Goal: Task Accomplishment & Management: Manage account settings

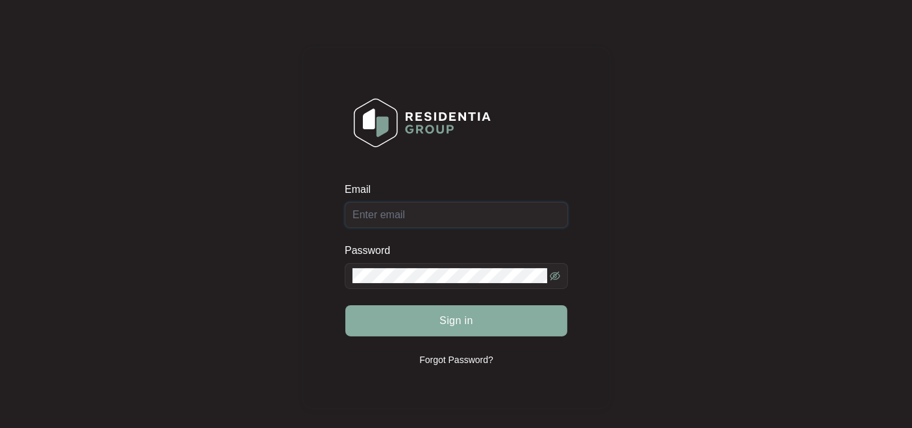
type input "[EMAIL_ADDRESS][DOMAIN_NAME]"
click at [454, 324] on span "Sign in" at bounding box center [457, 321] width 34 height 16
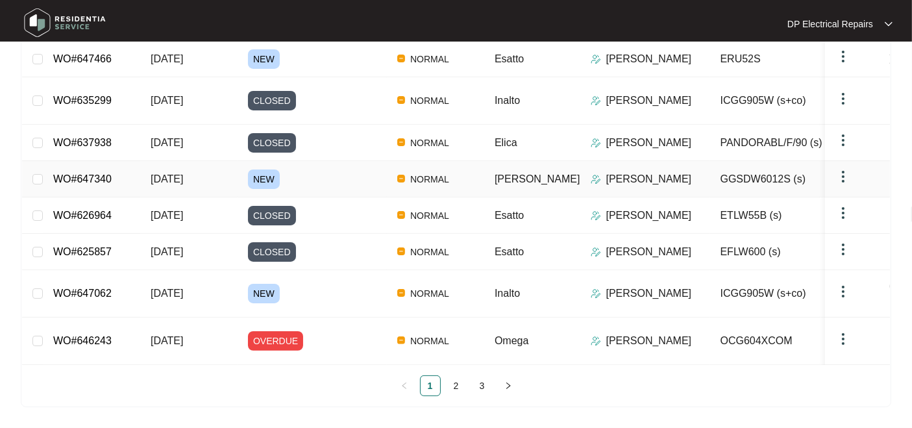
scroll to position [296, 0]
click at [183, 293] on span "[DATE]" at bounding box center [167, 293] width 32 height 11
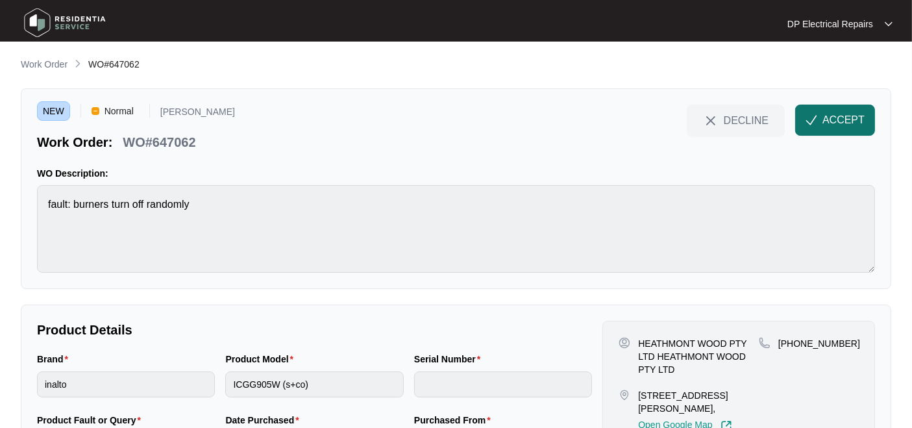
click at [845, 127] on span "ACCEPT" at bounding box center [844, 120] width 42 height 16
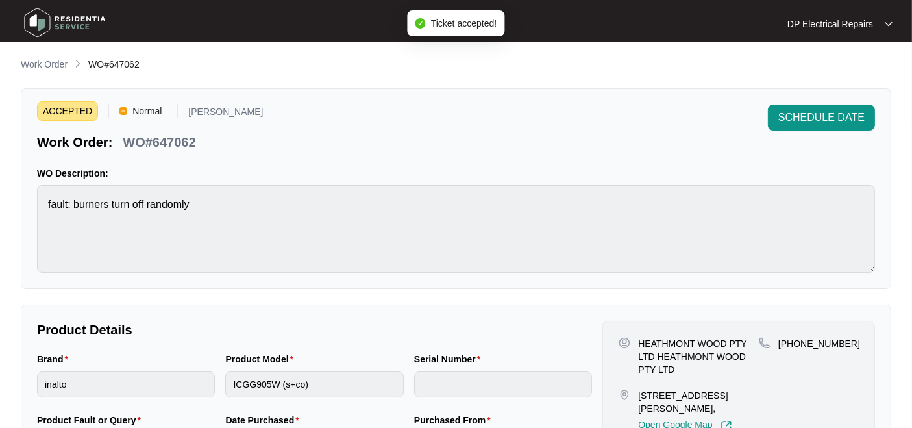
scroll to position [72, 0]
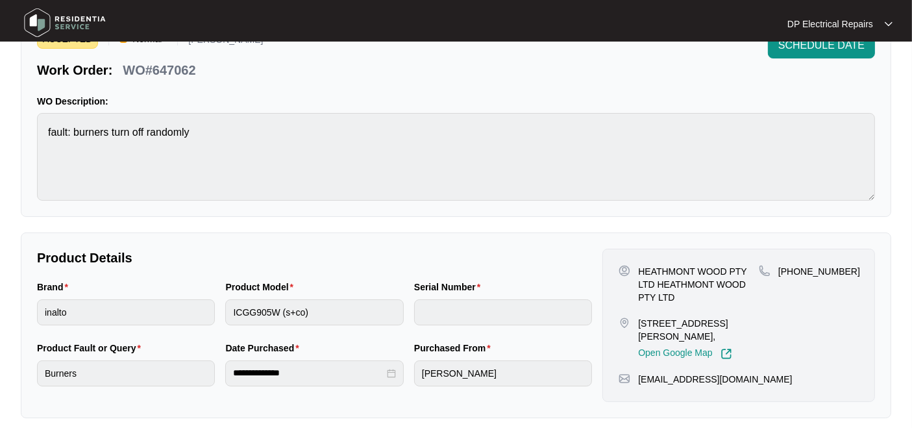
click at [187, 66] on p "WO#647062" at bounding box center [159, 70] width 73 height 18
copy p "647062"
drag, startPoint x: 639, startPoint y: 316, endPoint x: 734, endPoint y: 339, distance: 98.1
click at [734, 339] on p "[STREET_ADDRESS][PERSON_NAME]," at bounding box center [698, 330] width 121 height 26
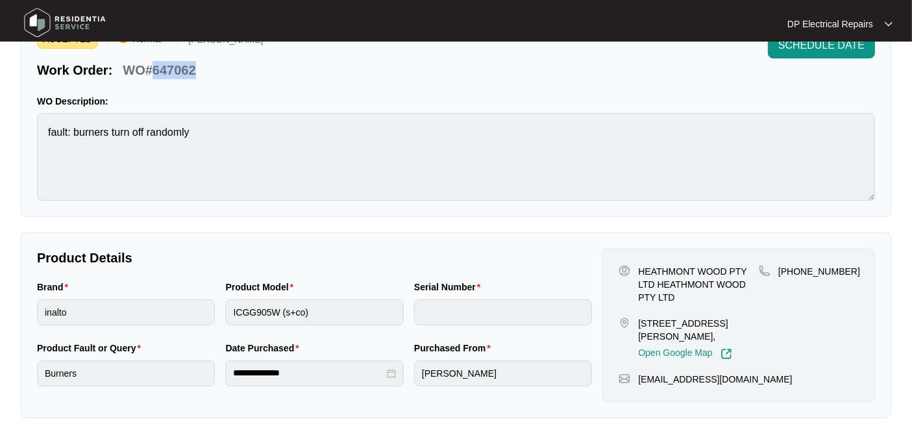
copy p "[STREET_ADDRESS][PERSON_NAME]"
click at [549, 204] on div "ACCEPTED Normal [PERSON_NAME] Work Order: WO#647062 SCHEDULE DATE WO Descriptio…" at bounding box center [456, 116] width 871 height 201
drag, startPoint x: 793, startPoint y: 268, endPoint x: 854, endPoint y: 269, distance: 61.0
click at [857, 271] on div "[PHONE_NUMBER]" at bounding box center [809, 271] width 100 height 13
copy p "450772380"
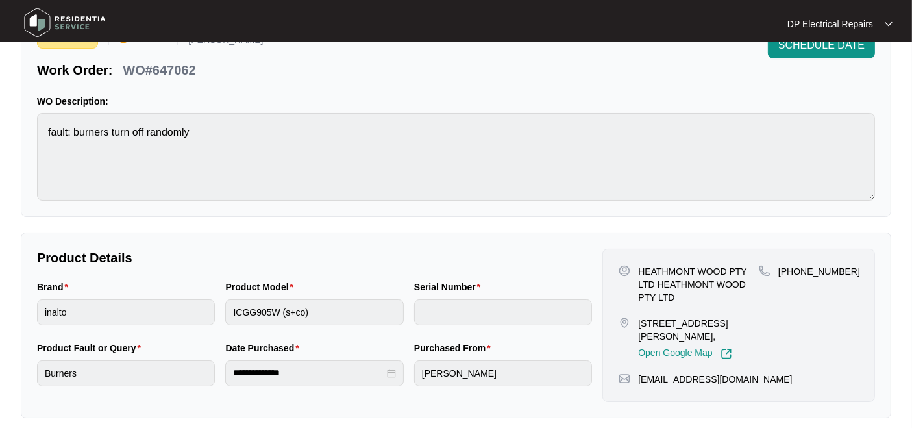
click at [380, 221] on div "**********" at bounding box center [456, 383] width 871 height 796
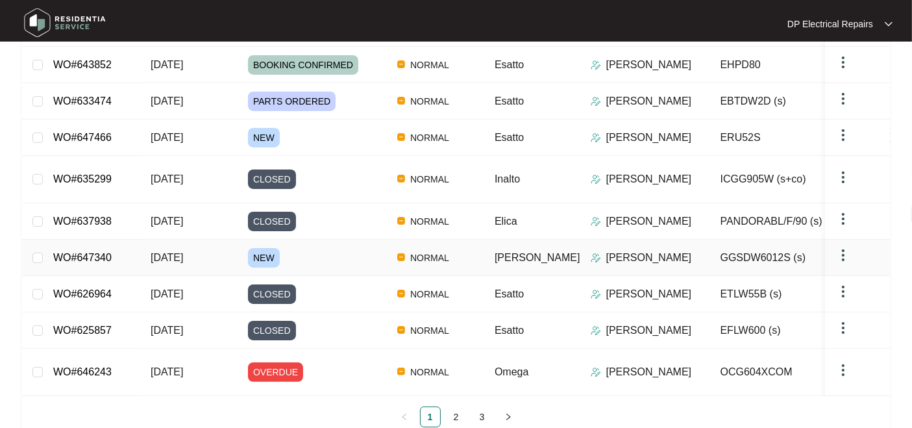
scroll to position [216, 0]
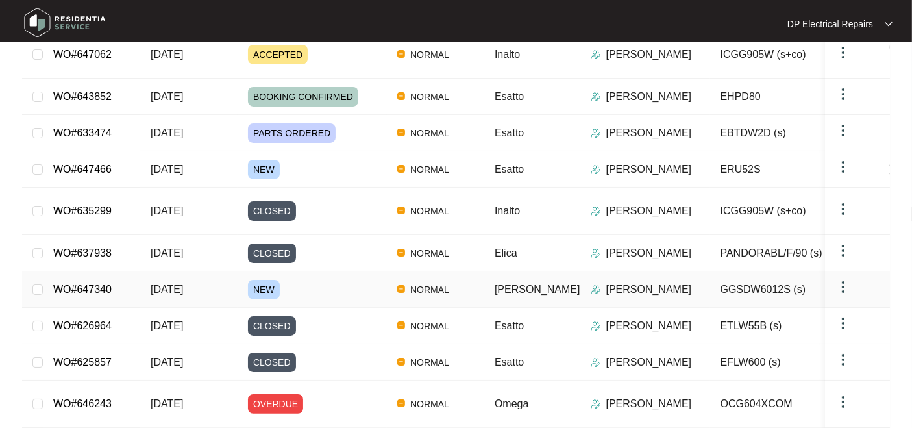
click at [183, 295] on span "[DATE]" at bounding box center [167, 289] width 32 height 11
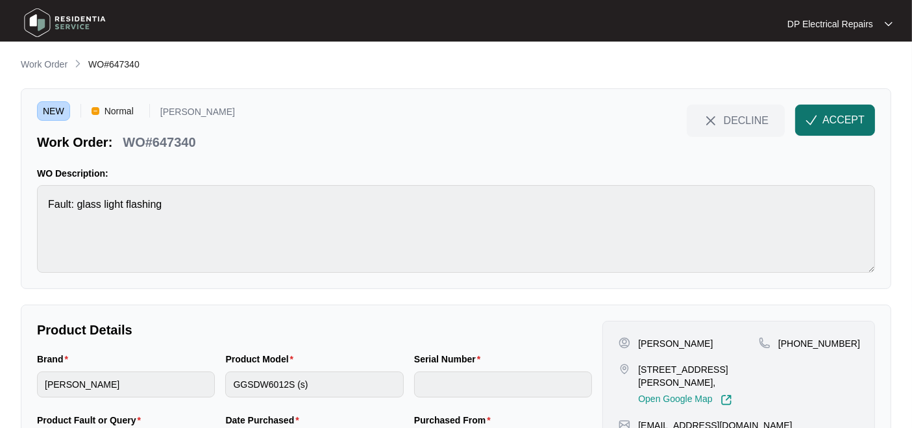
click at [824, 120] on span "ACCEPT" at bounding box center [844, 120] width 42 height 16
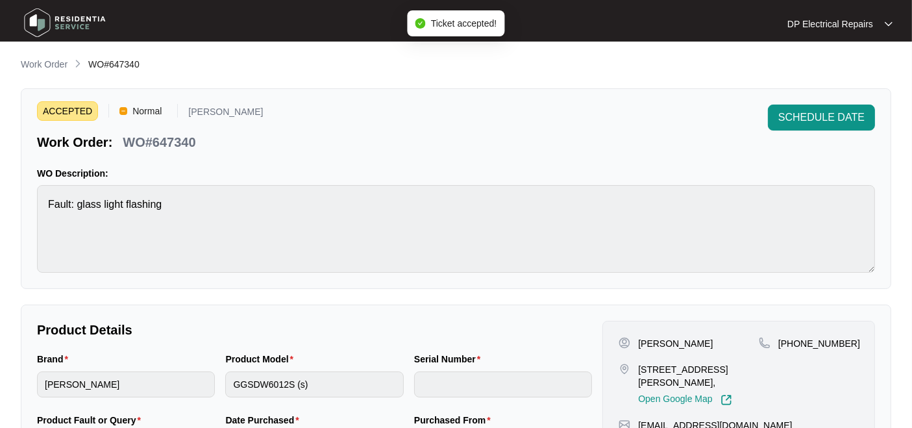
click at [182, 140] on p "WO#647340" at bounding box center [159, 142] width 73 height 18
copy p "647340"
drag, startPoint x: 638, startPoint y: 367, endPoint x: 656, endPoint y: 384, distance: 25.7
click at [656, 384] on p "[STREET_ADDRESS][PERSON_NAME]," at bounding box center [698, 376] width 121 height 26
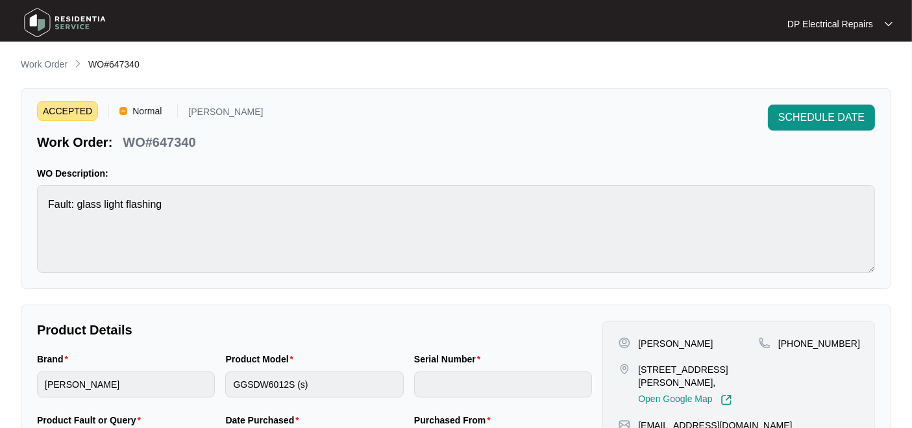
copy p "[STREET_ADDRESS][PERSON_NAME]"
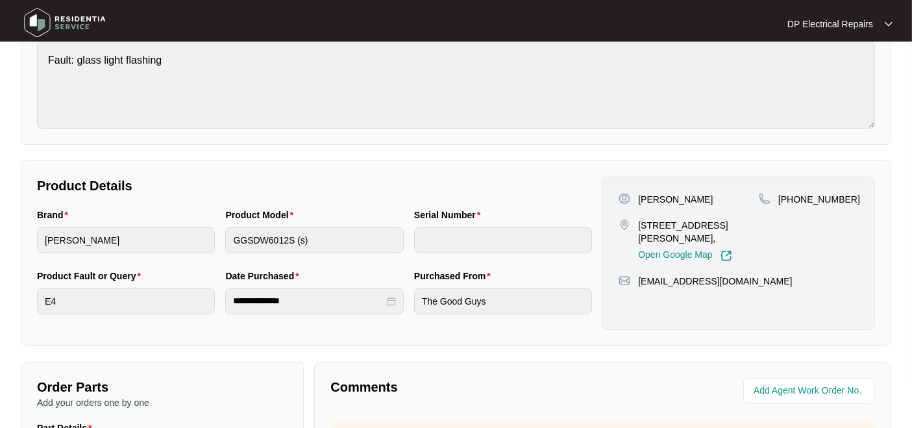
click at [306, 186] on p "Product Details" at bounding box center [314, 186] width 555 height 18
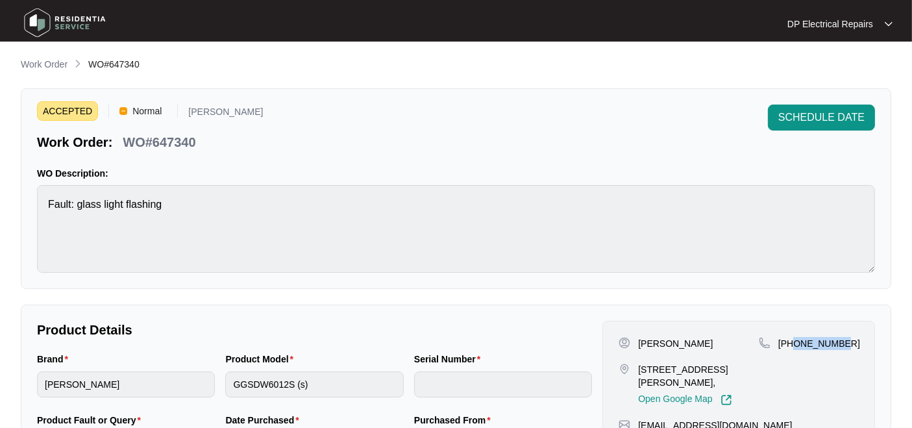
drag, startPoint x: 795, startPoint y: 340, endPoint x: 862, endPoint y: 343, distance: 67.6
click at [862, 343] on div "[PERSON_NAME] [STREET_ADDRESS][PERSON_NAME], Open Google Map [PHONE_NUMBER] [EM…" at bounding box center [738, 397] width 273 height 153
copy p "411347872"
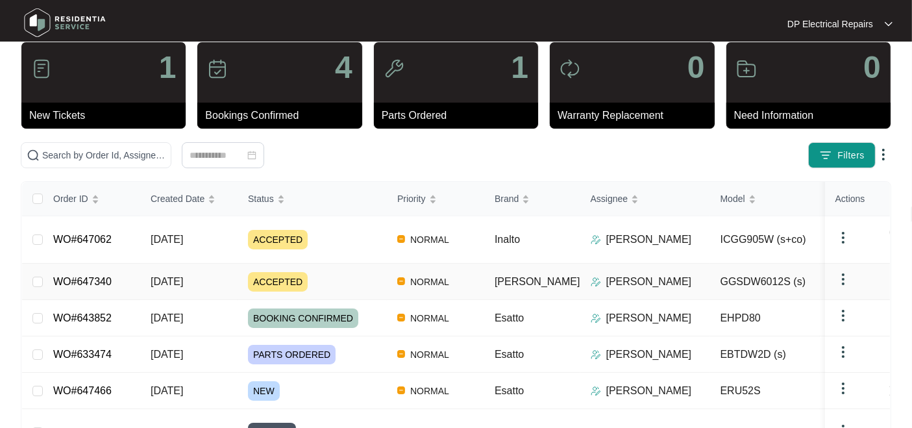
scroll to position [176, 0]
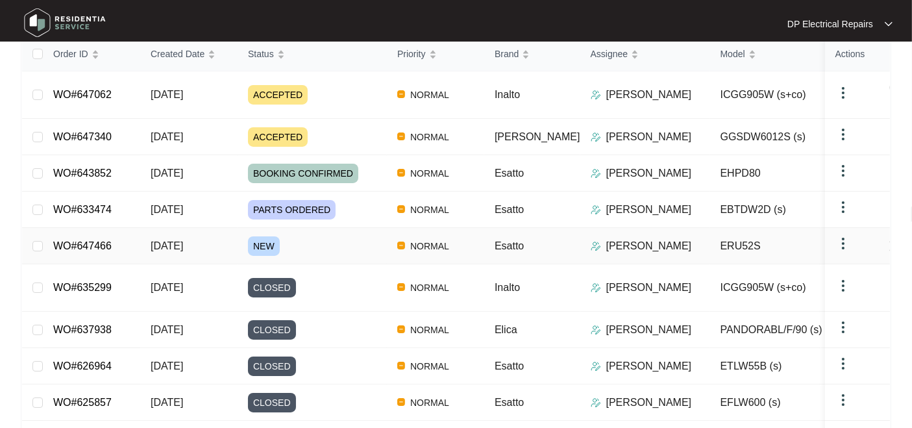
click at [124, 264] on td "WO#647466" at bounding box center [91, 246] width 97 height 36
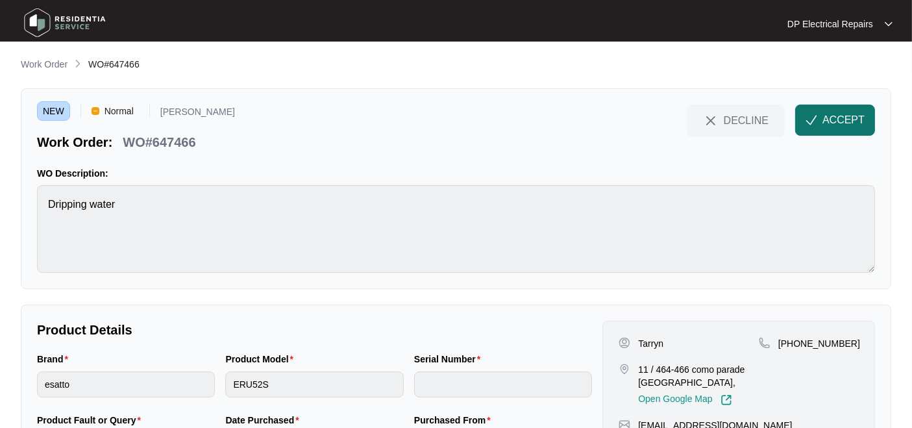
click at [823, 118] on span "ACCEPT" at bounding box center [844, 120] width 42 height 16
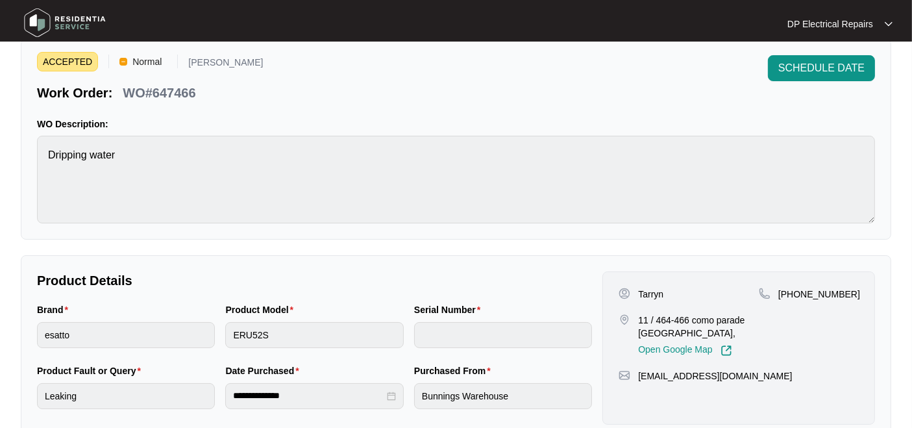
scroll to position [72, 0]
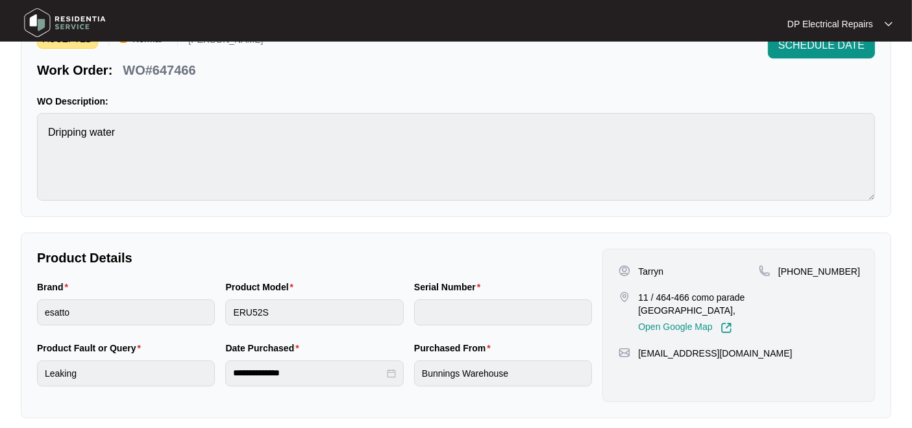
click at [175, 71] on p "WO#647466" at bounding box center [159, 70] width 73 height 18
copy p "647466"
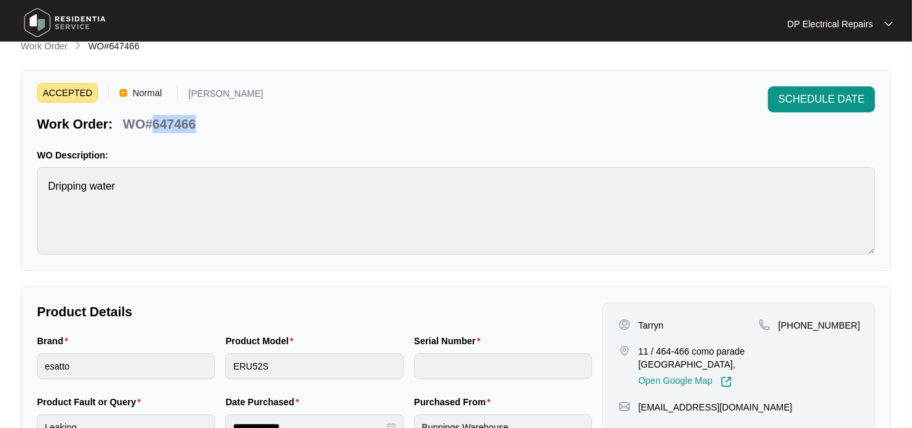
scroll to position [0, 0]
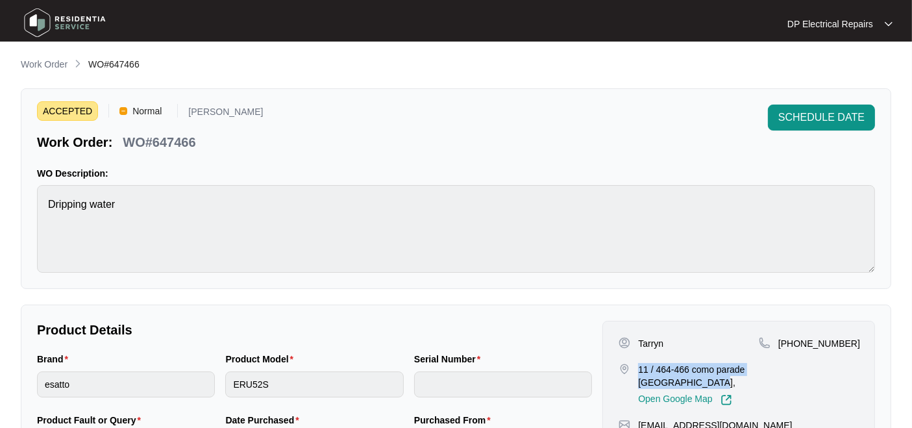
drag, startPoint x: 639, startPoint y: 367, endPoint x: 708, endPoint y: 378, distance: 69.6
click at [708, 378] on p "11 / 464-466 como parade [GEOGRAPHIC_DATA]," at bounding box center [698, 376] width 121 height 26
copy p "11 / 464-466 como parade [GEOGRAPHIC_DATA],"
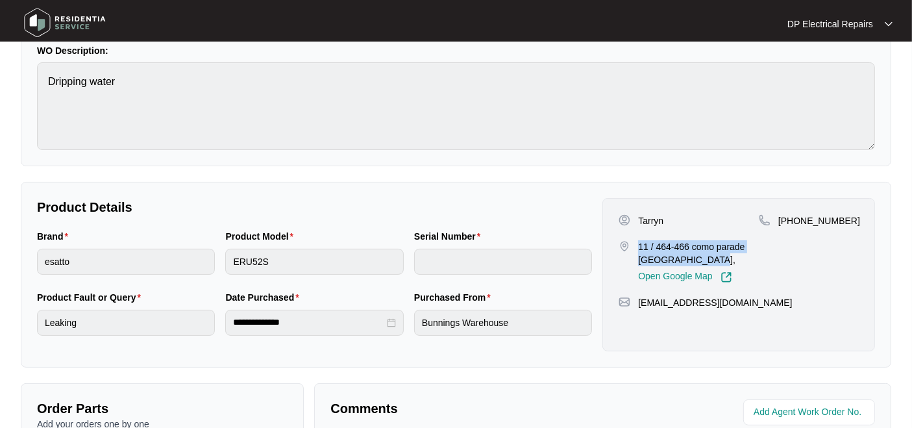
scroll to position [144, 0]
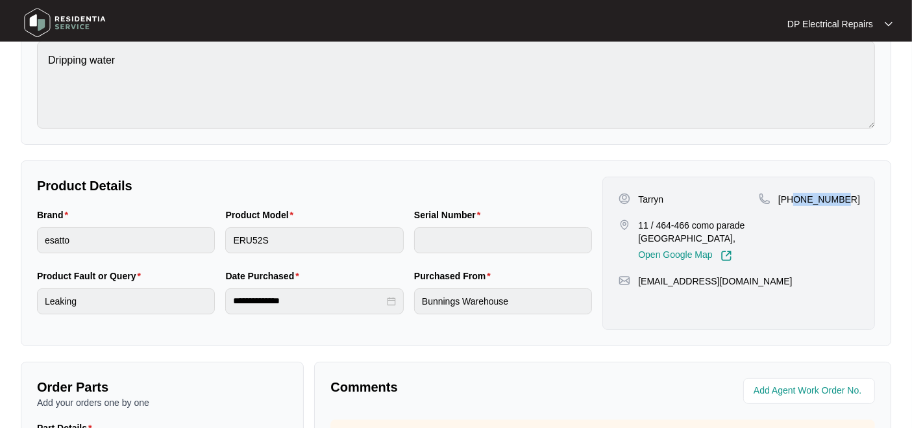
drag, startPoint x: 795, startPoint y: 196, endPoint x: 852, endPoint y: 193, distance: 57.2
click at [852, 193] on div "[PHONE_NUMBER]" at bounding box center [809, 199] width 100 height 13
copy p "451736830"
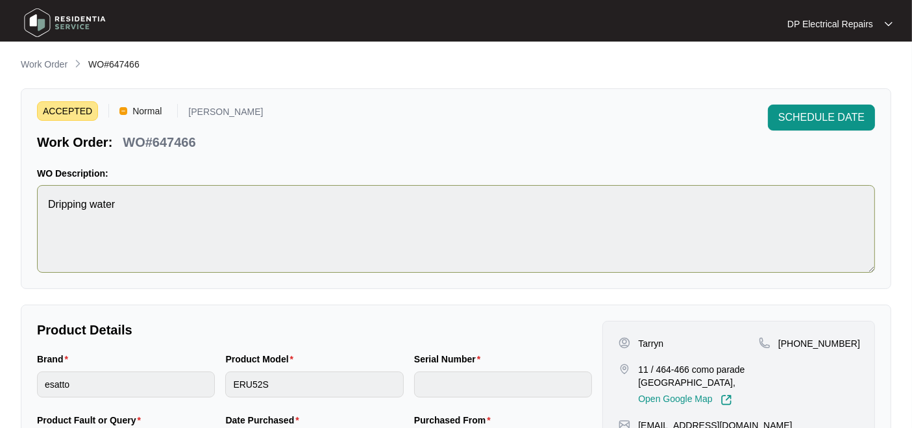
scroll to position [72, 0]
